Goal: Task Accomplishment & Management: Manage account settings

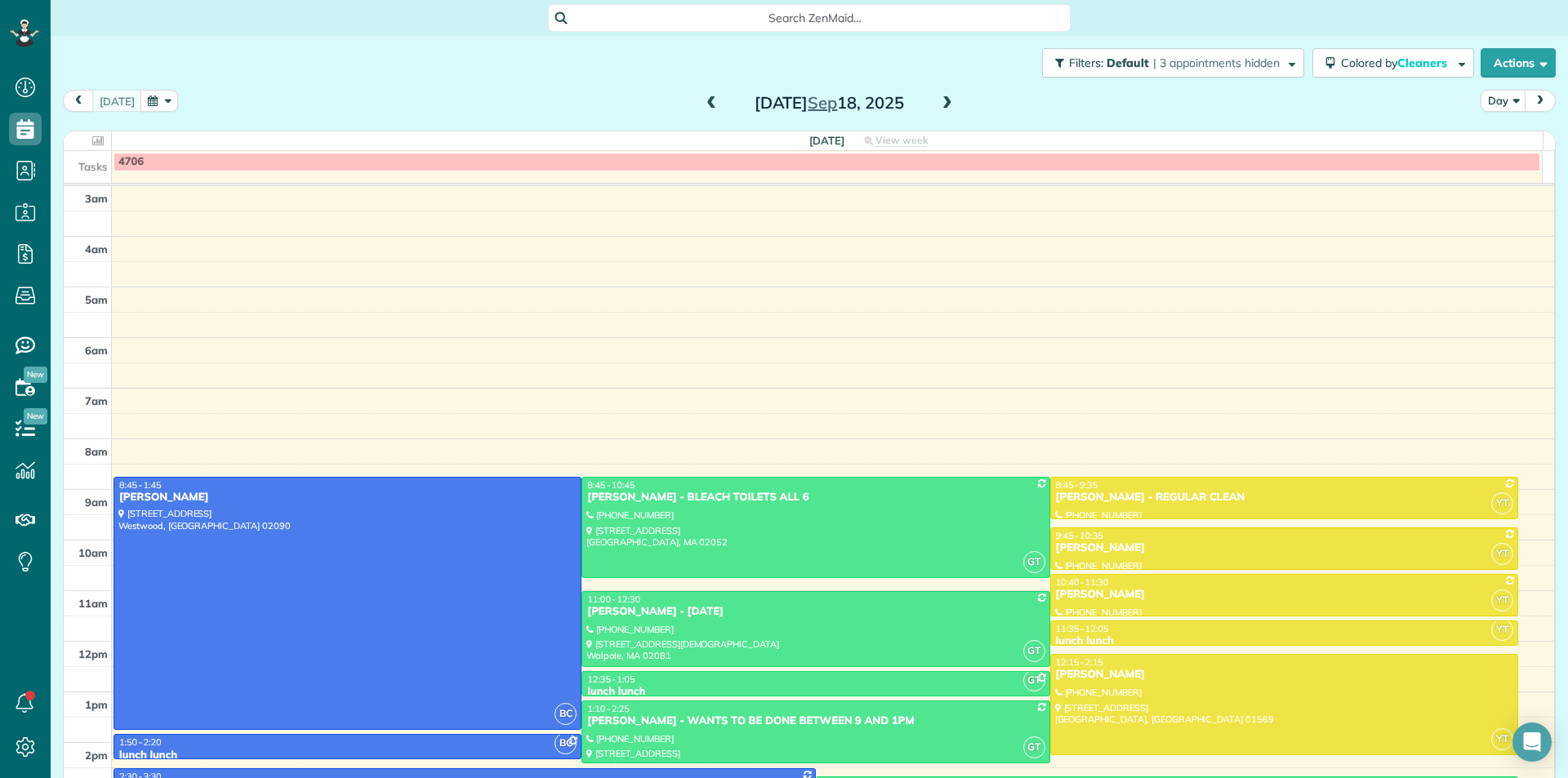
scroll to position [162, 0]
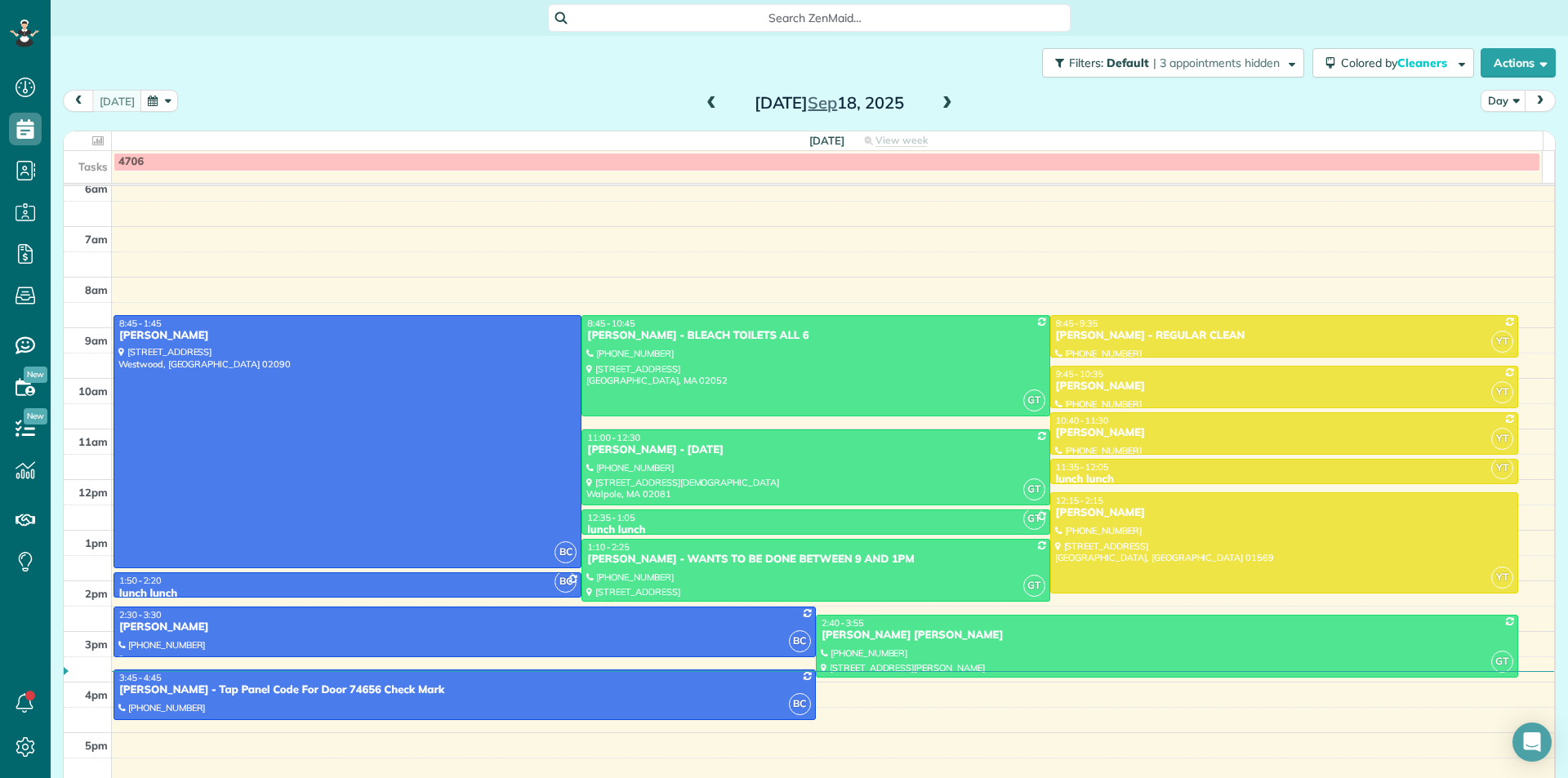
click at [940, 109] on span at bounding box center [947, 103] width 18 height 15
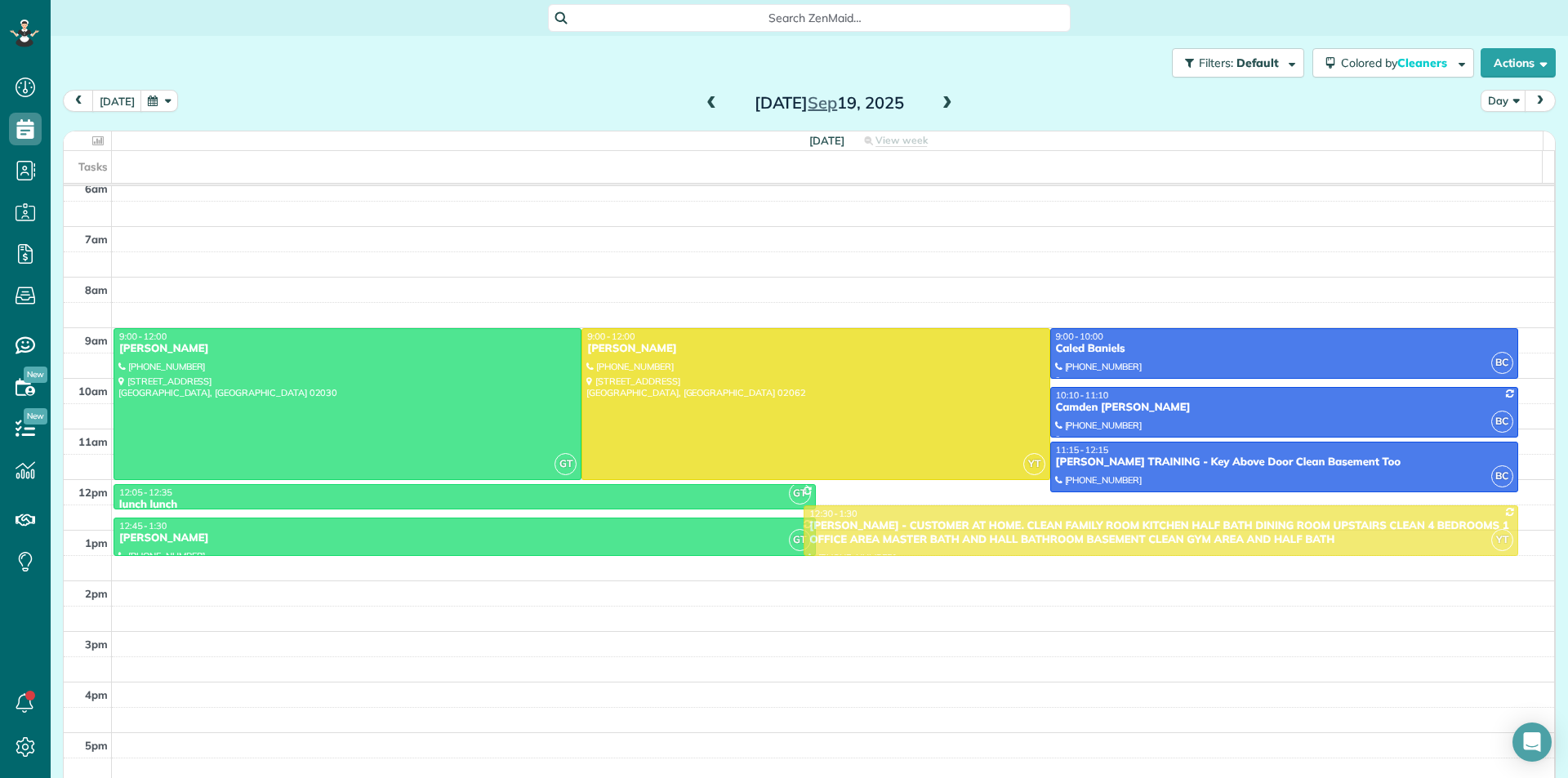
drag, startPoint x: 984, startPoint y: 519, endPoint x: 982, endPoint y: 531, distance: 12.2
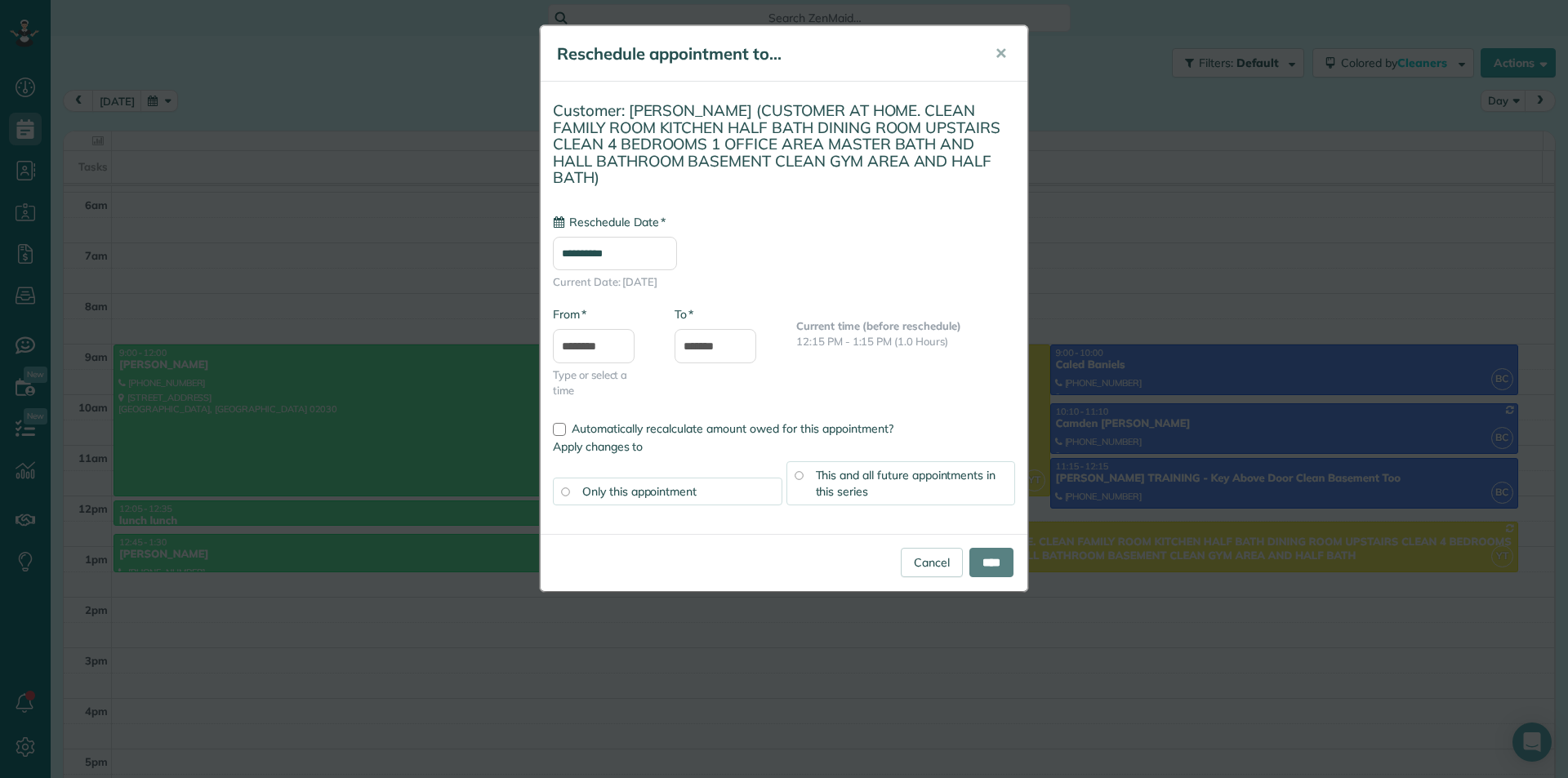
type input "**********"
click at [949, 548] on link "Cancel" at bounding box center [931, 563] width 62 height 30
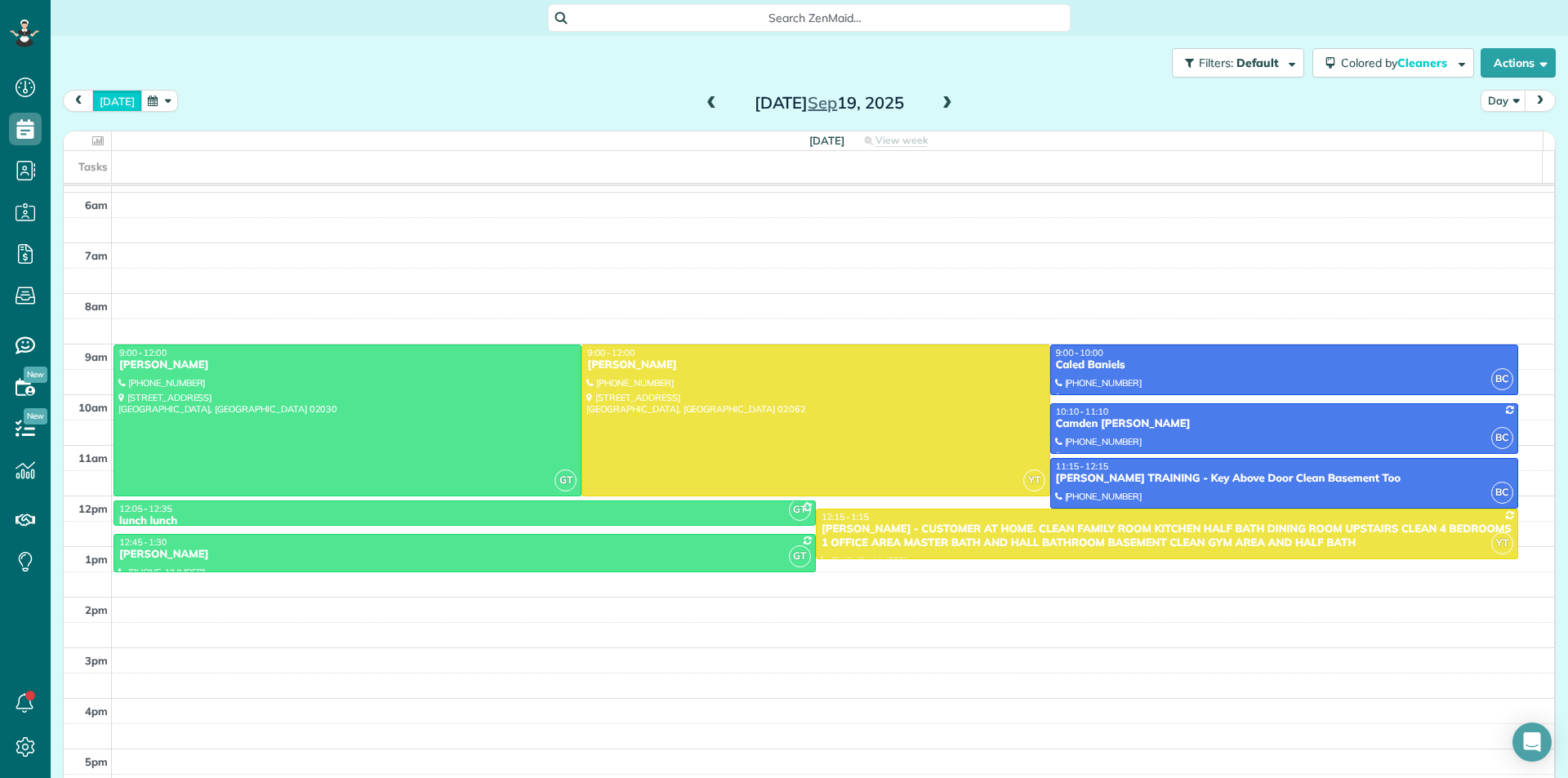
click at [102, 98] on button "[DATE]" at bounding box center [117, 101] width 50 height 22
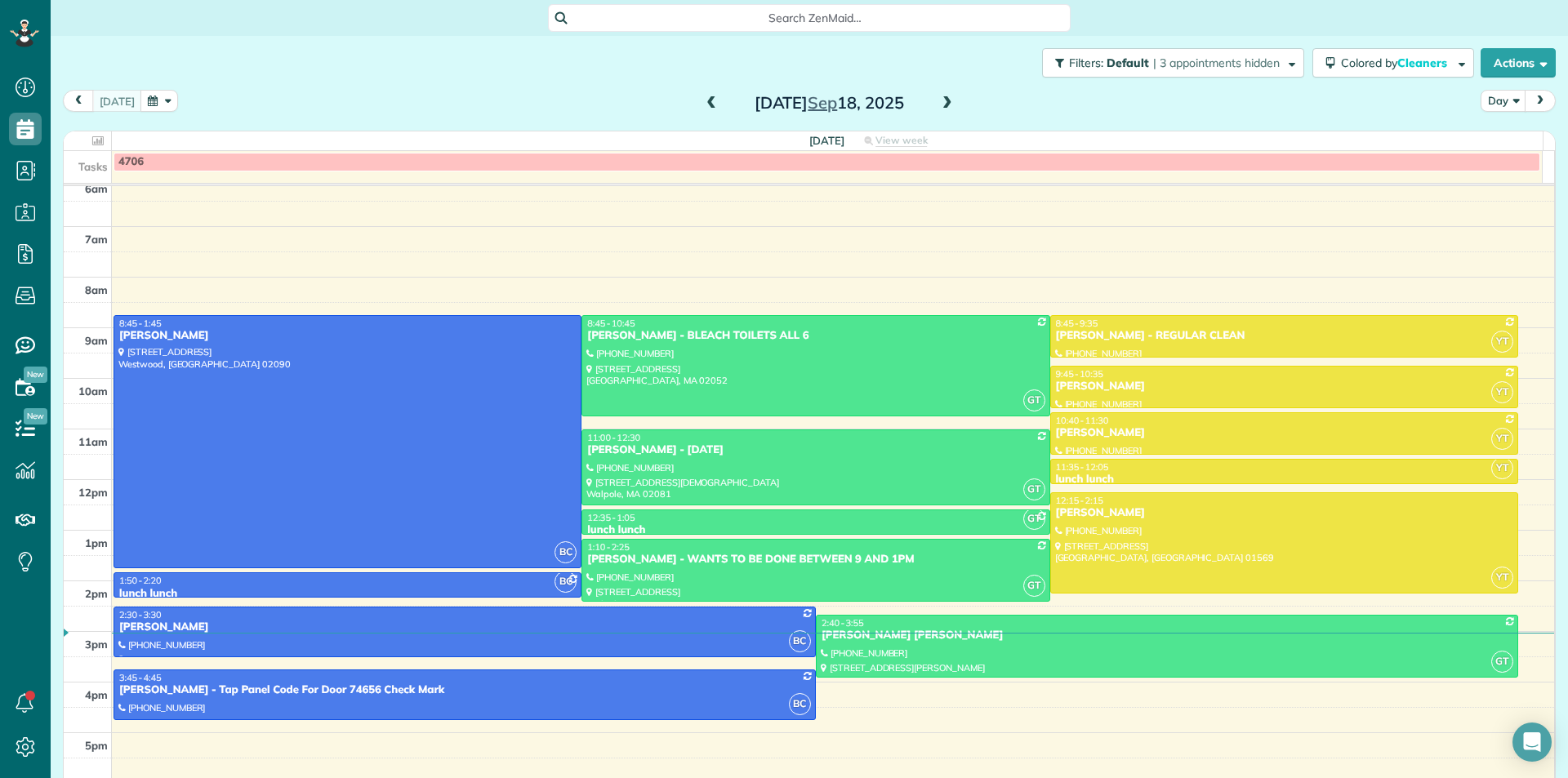
click at [943, 107] on span at bounding box center [947, 103] width 18 height 15
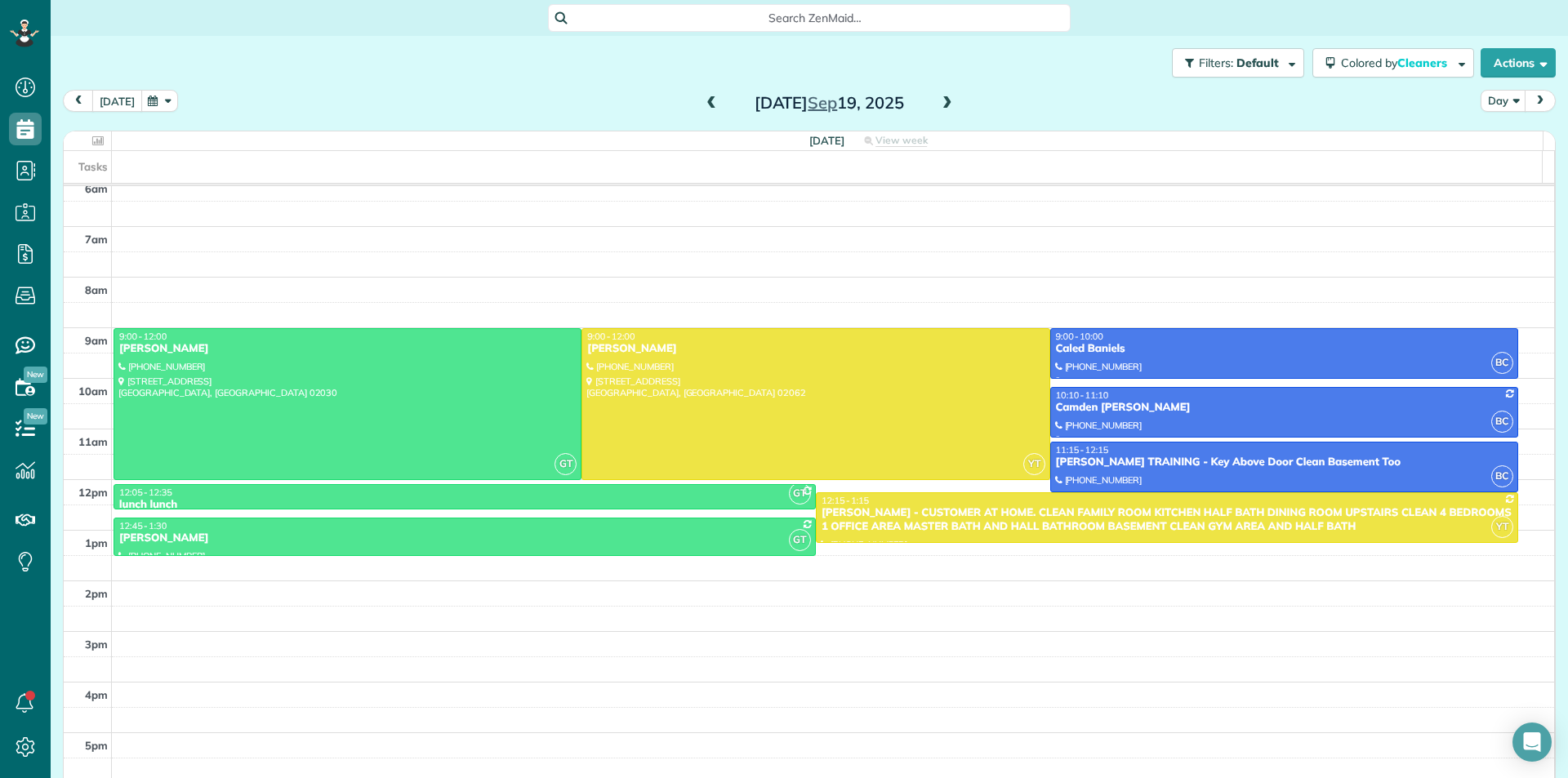
click at [113, 104] on button "[DATE]" at bounding box center [117, 101] width 50 height 22
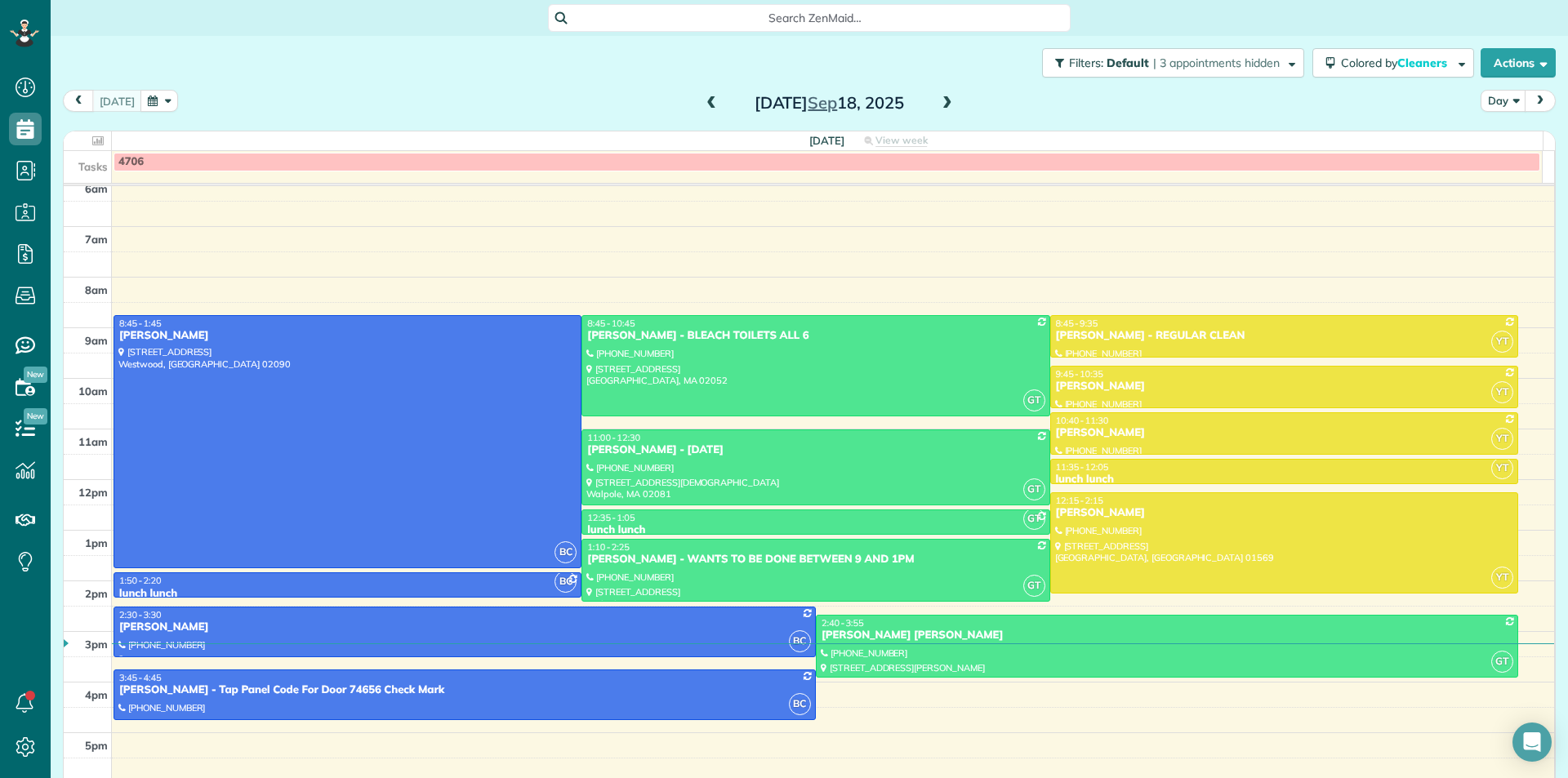
scroll to position [21, 0]
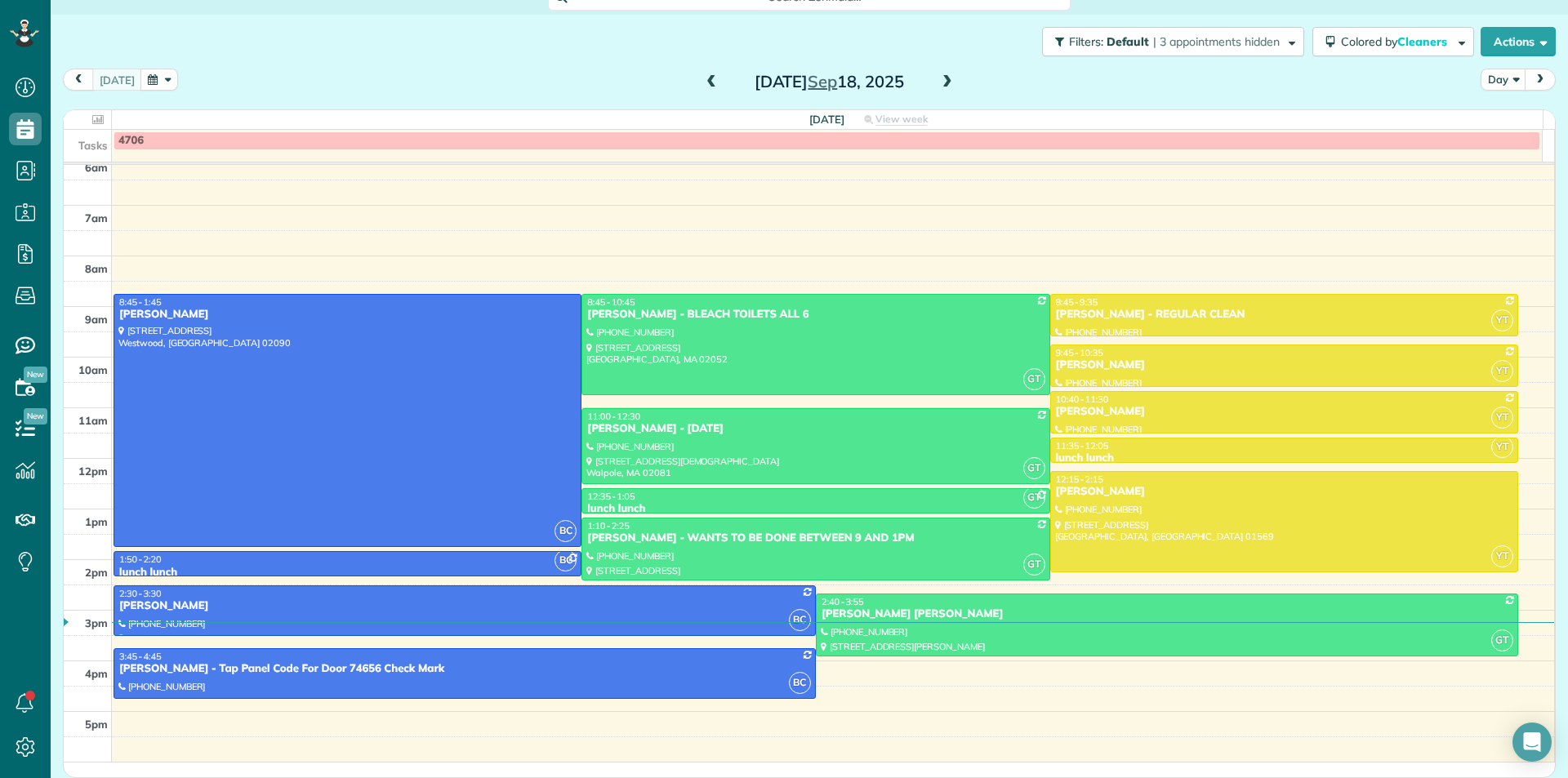
click at [938, 86] on span at bounding box center [947, 82] width 18 height 15
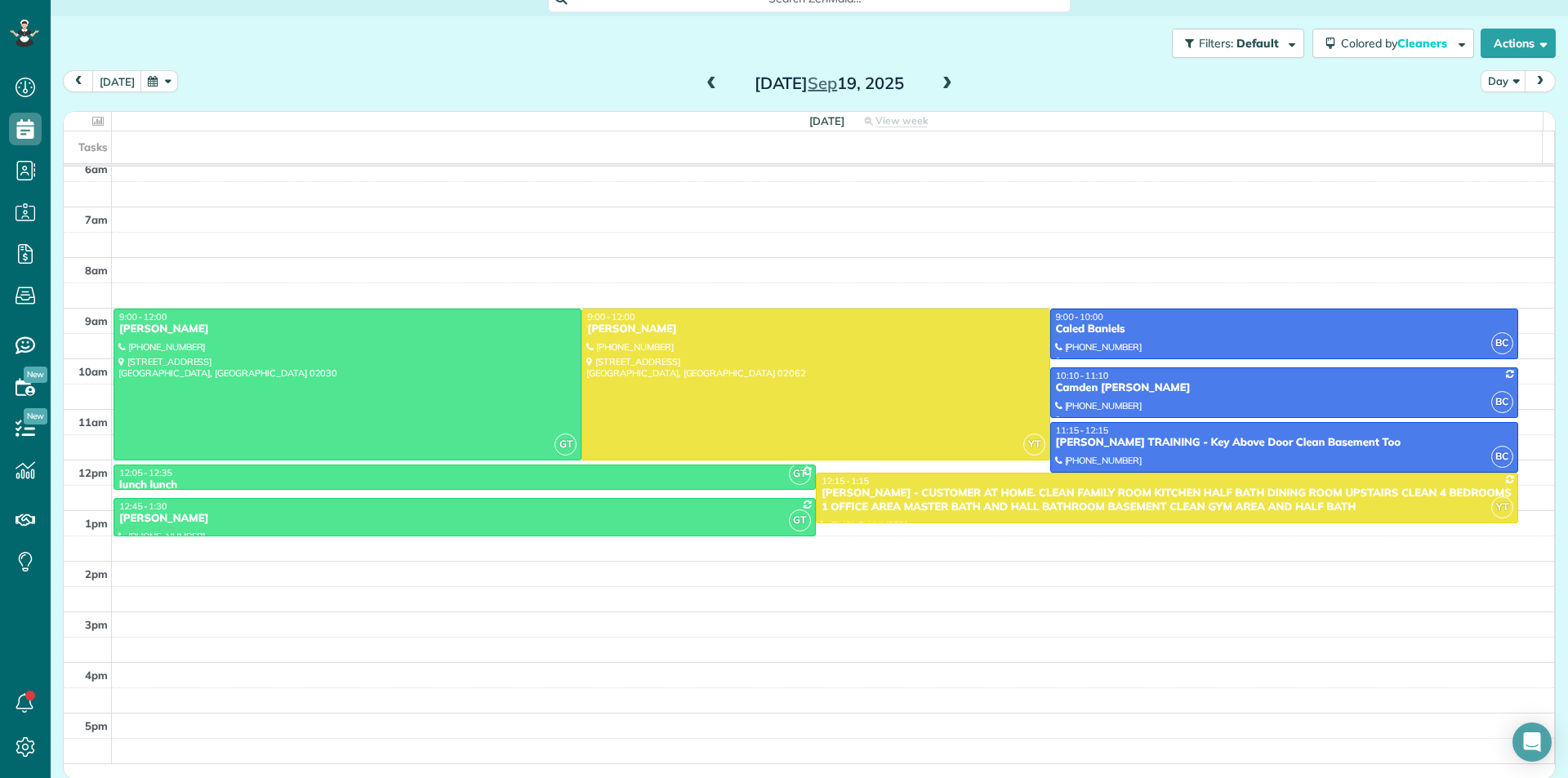
click at [708, 85] on span at bounding box center [711, 84] width 18 height 15
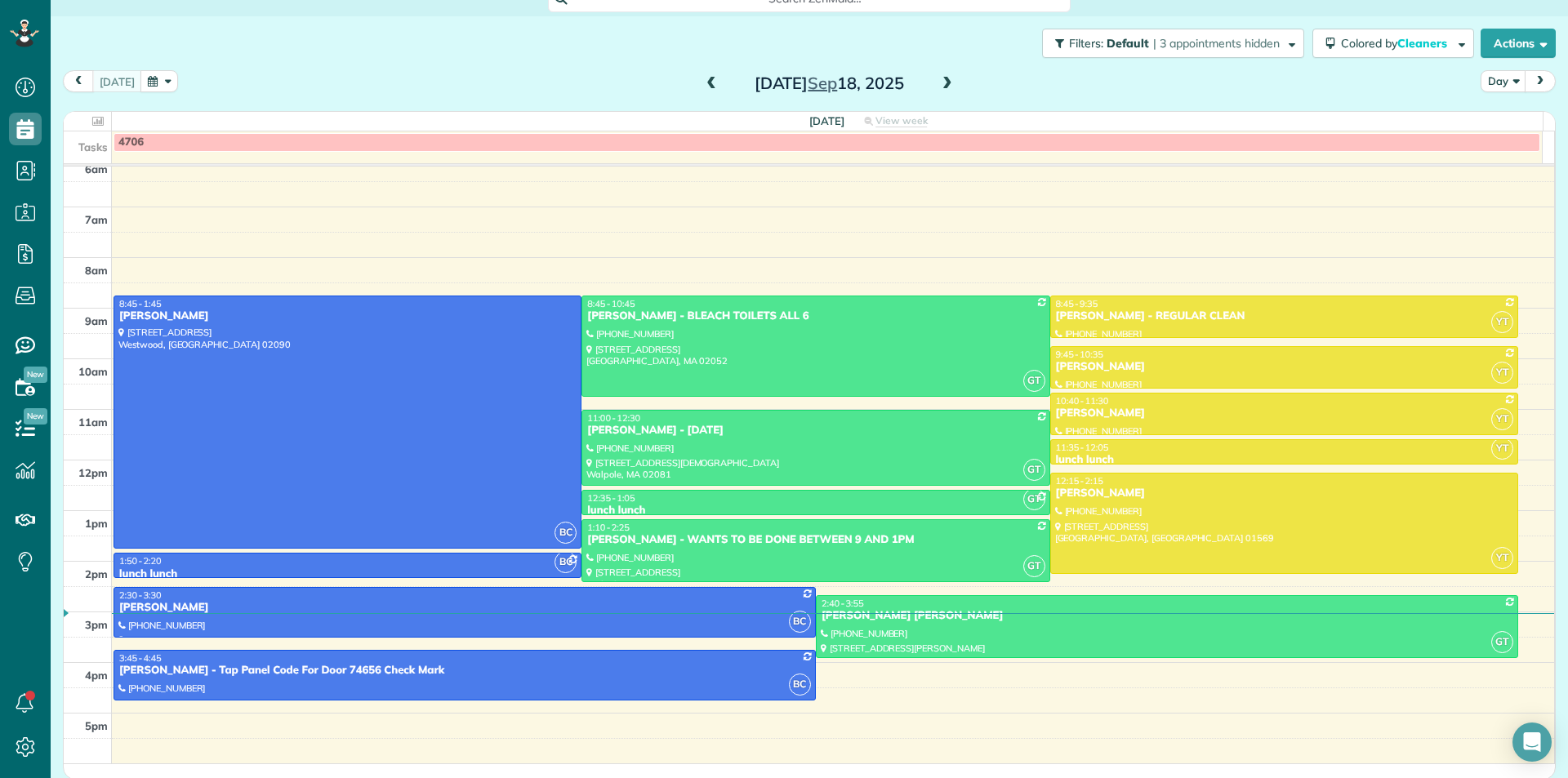
click at [943, 87] on span at bounding box center [947, 84] width 18 height 15
